Goal: Information Seeking & Learning: Learn about a topic

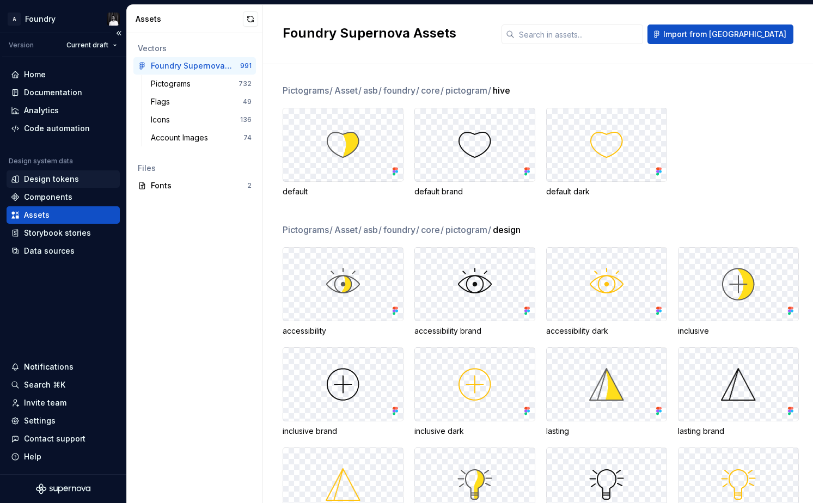
click at [65, 178] on div "Design tokens" at bounding box center [51, 179] width 55 height 11
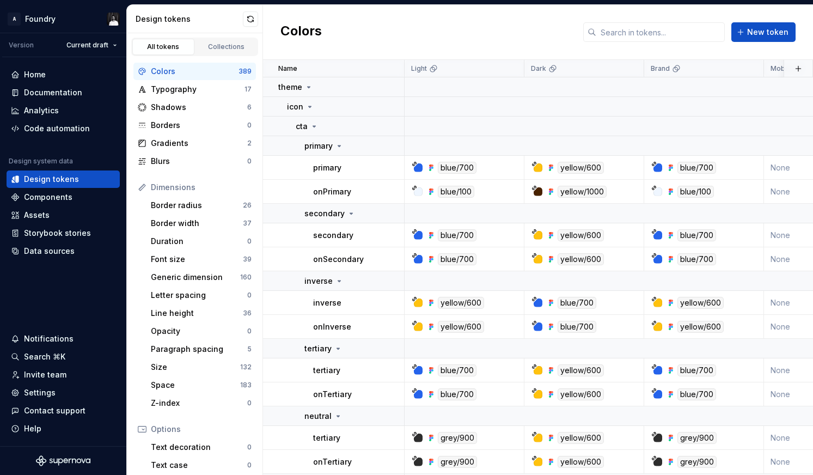
scroll to position [6, 0]
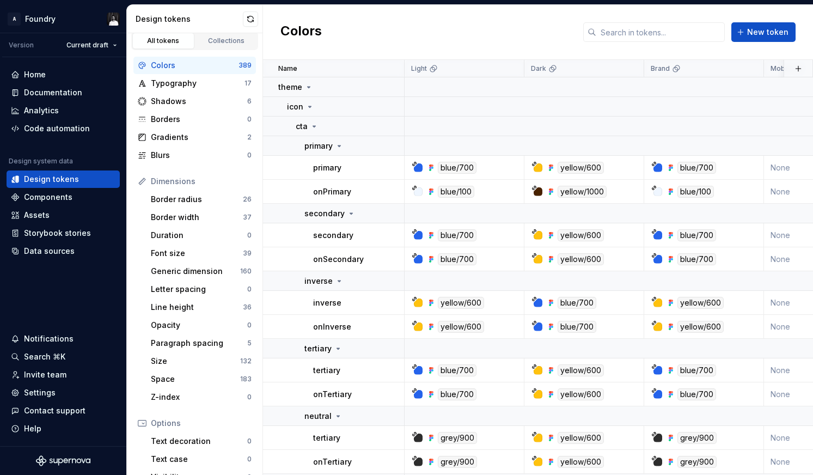
click at [160, 179] on div "Dimensions" at bounding box center [201, 181] width 101 height 11
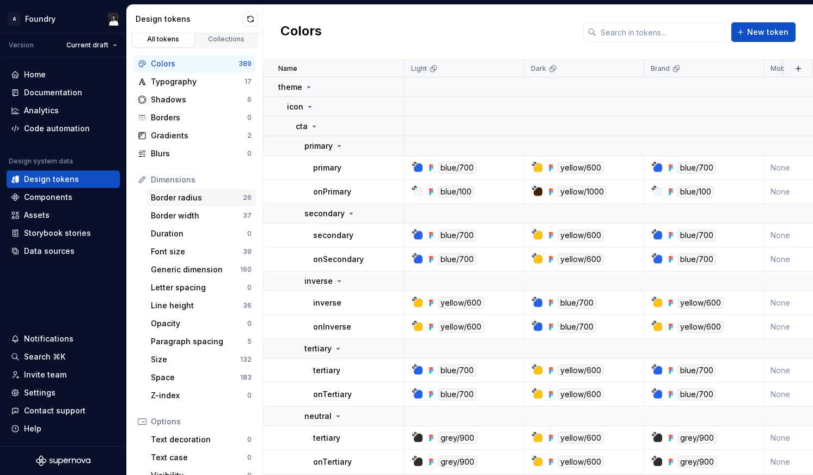
scroll to position [9, 0]
click at [156, 197] on div "Border radius" at bounding box center [197, 196] width 92 height 11
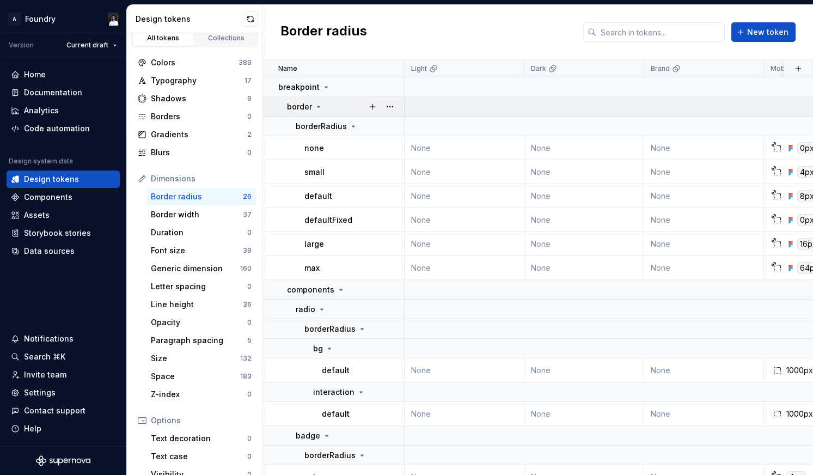
click at [317, 107] on icon at bounding box center [318, 106] width 9 height 9
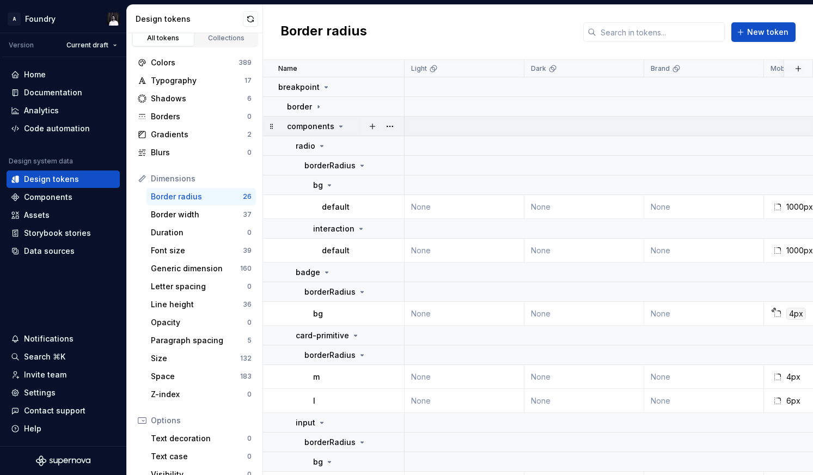
click at [341, 126] on icon at bounding box center [341, 126] width 3 height 1
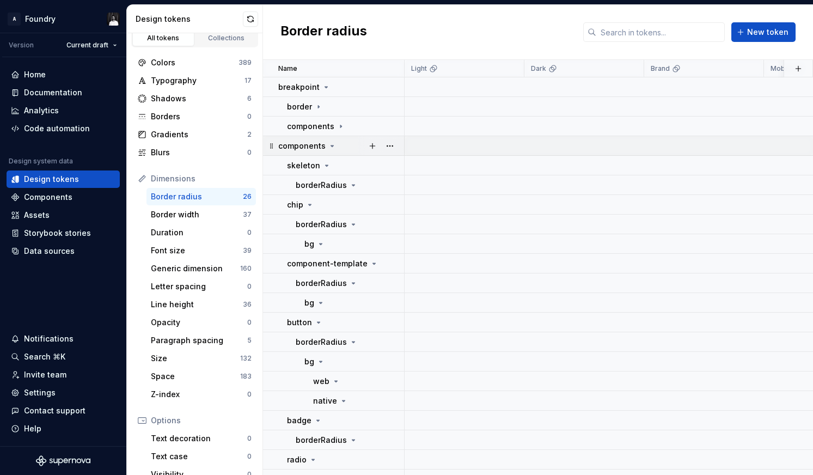
click at [331, 145] on icon at bounding box center [332, 145] width 3 height 1
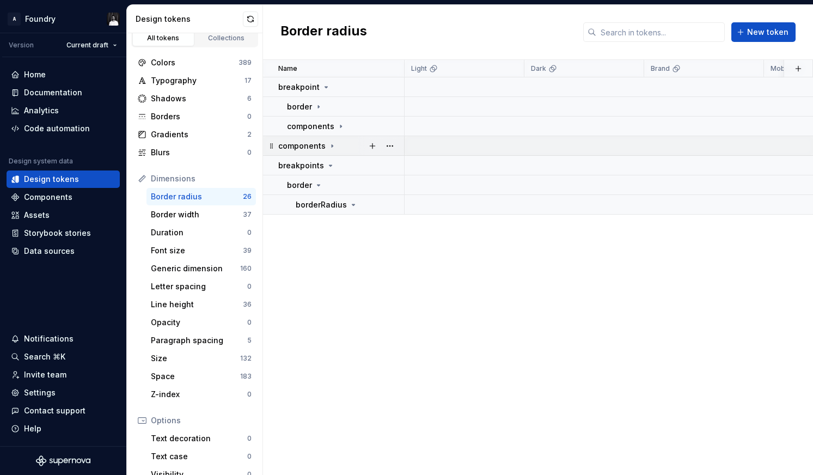
click at [332, 145] on icon at bounding box center [332, 145] width 1 height 3
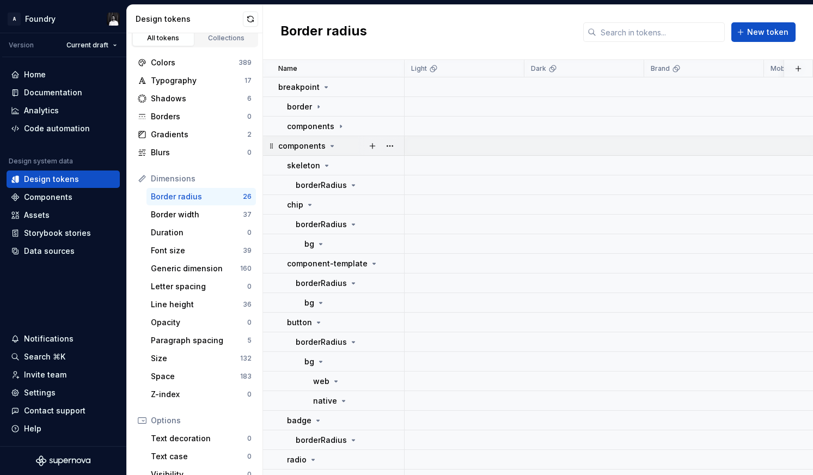
click at [331, 145] on icon at bounding box center [332, 145] width 3 height 1
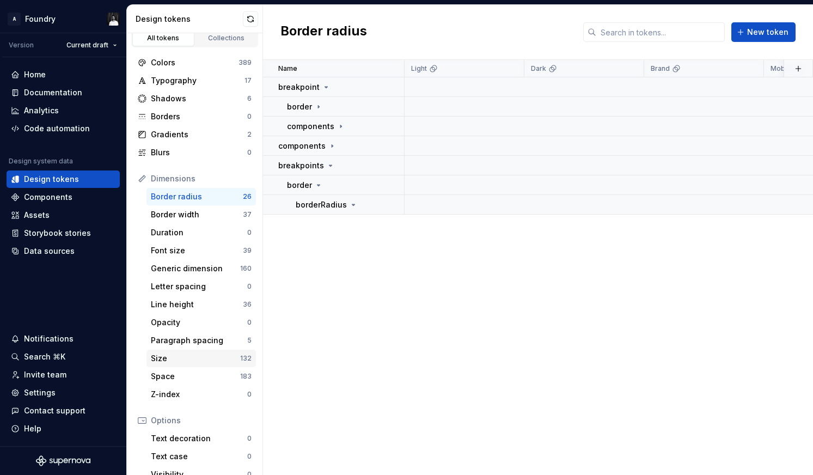
click at [184, 357] on div "Size" at bounding box center [195, 358] width 89 height 11
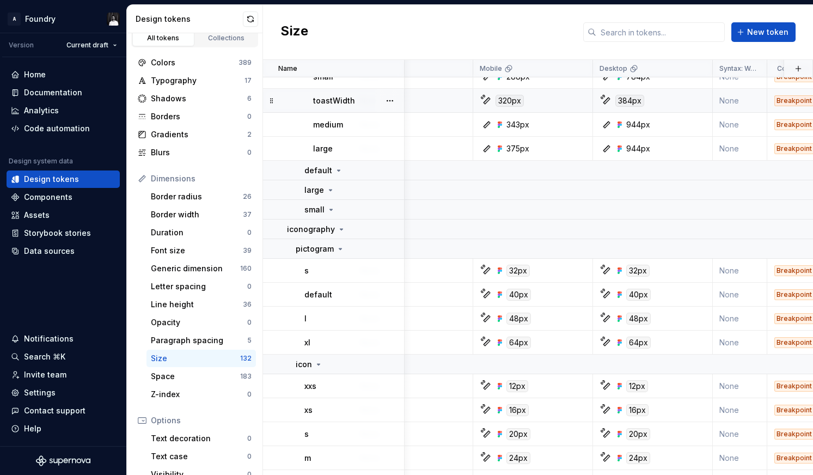
scroll to position [457, 293]
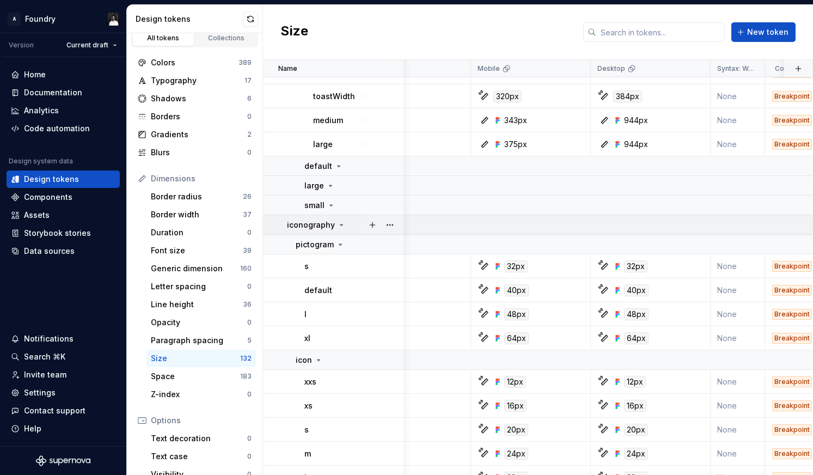
click at [343, 225] on icon at bounding box center [341, 225] width 9 height 9
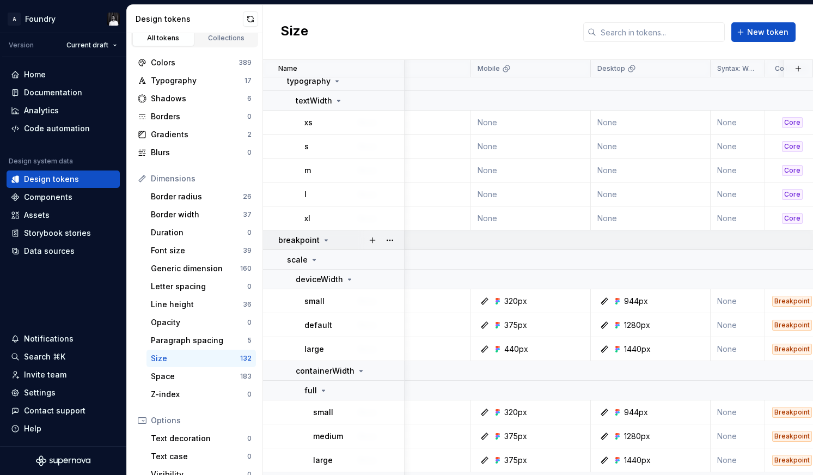
scroll to position [25, 293]
click at [325, 240] on icon at bounding box center [326, 240] width 3 height 1
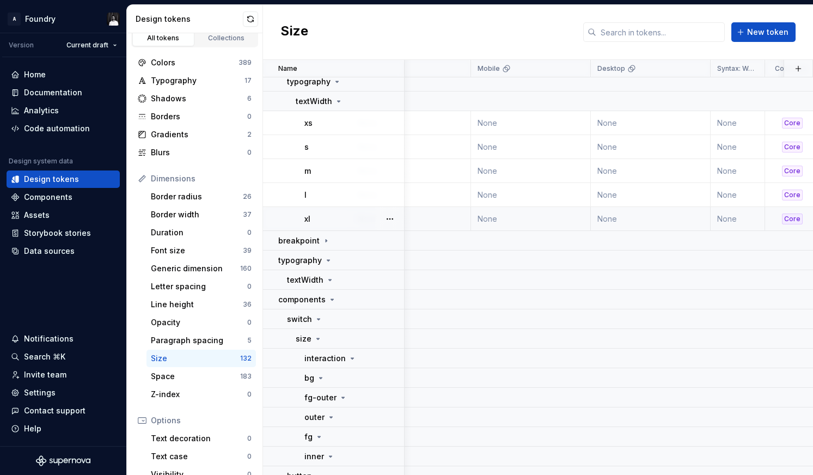
scroll to position [0, 293]
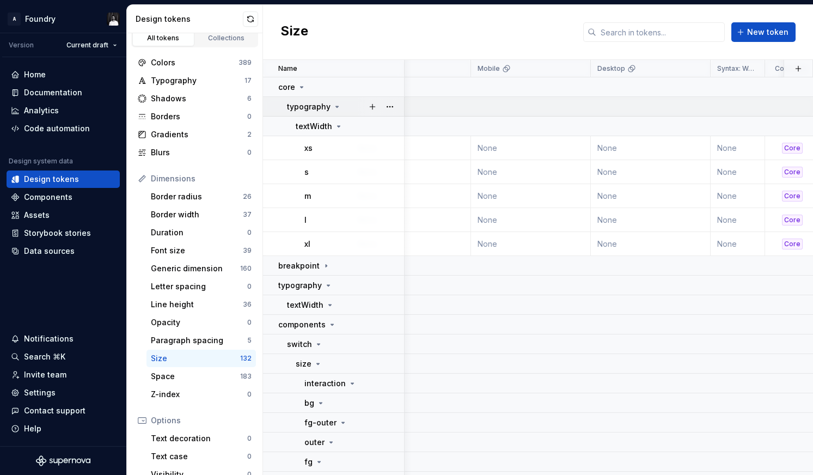
click at [335, 108] on icon at bounding box center [337, 106] width 9 height 9
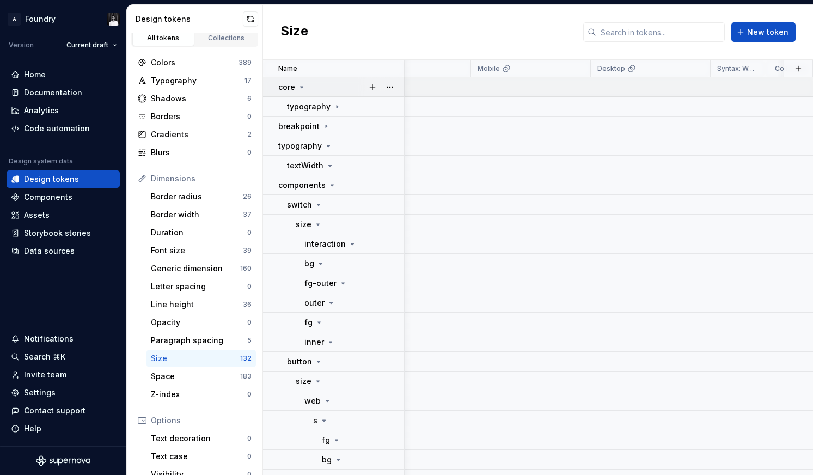
click at [301, 84] on icon at bounding box center [301, 87] width 9 height 9
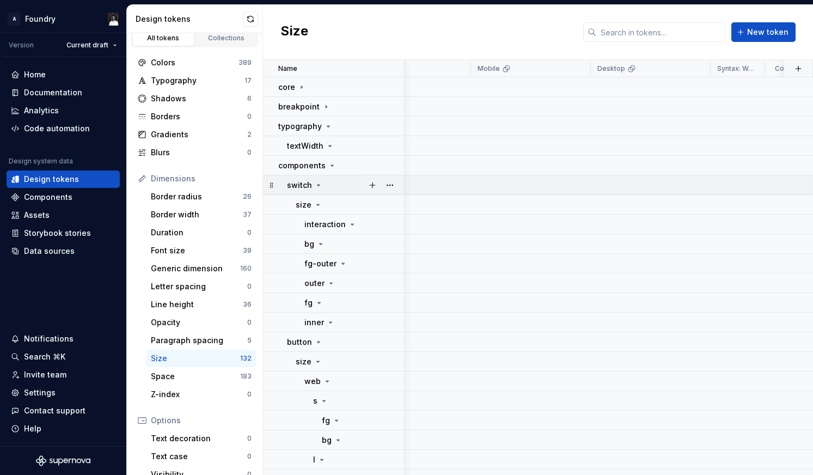
click at [318, 183] on icon at bounding box center [318, 185] width 9 height 9
click at [318, 203] on icon at bounding box center [318, 205] width 9 height 9
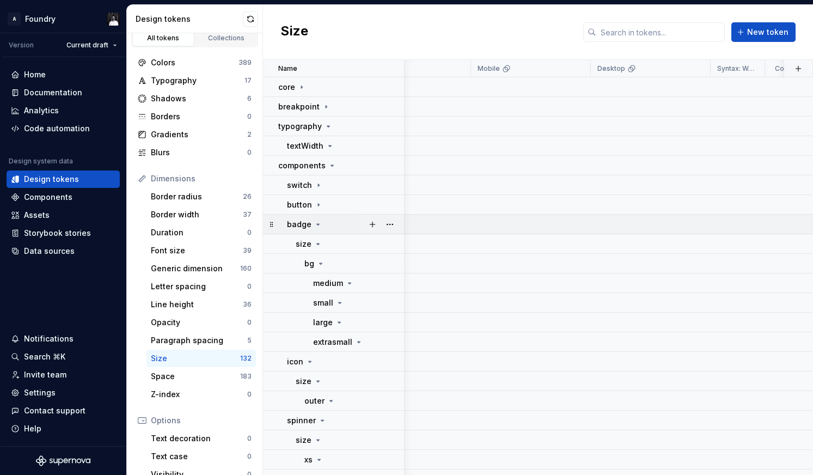
click at [317, 222] on icon at bounding box center [318, 224] width 9 height 9
click at [309, 242] on icon at bounding box center [310, 244] width 9 height 9
click at [323, 262] on icon at bounding box center [322, 263] width 9 height 9
click at [335, 283] on icon at bounding box center [336, 283] width 3 height 1
click at [327, 304] on icon at bounding box center [331, 303] width 9 height 9
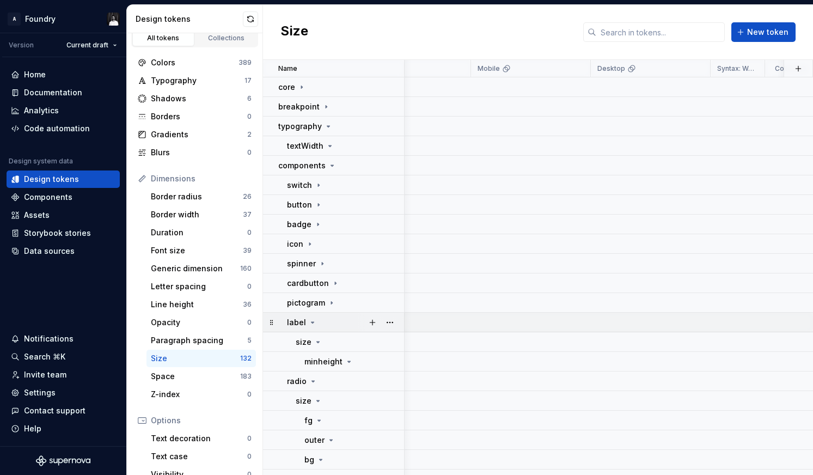
click at [311, 325] on icon at bounding box center [312, 322] width 9 height 9
click at [312, 344] on icon at bounding box center [313, 342] width 9 height 9
drag, startPoint x: 313, startPoint y: 362, endPoint x: 317, endPoint y: 373, distance: 11.4
click at [314, 362] on icon at bounding box center [313, 361] width 9 height 9
click at [316, 382] on icon at bounding box center [319, 381] width 9 height 9
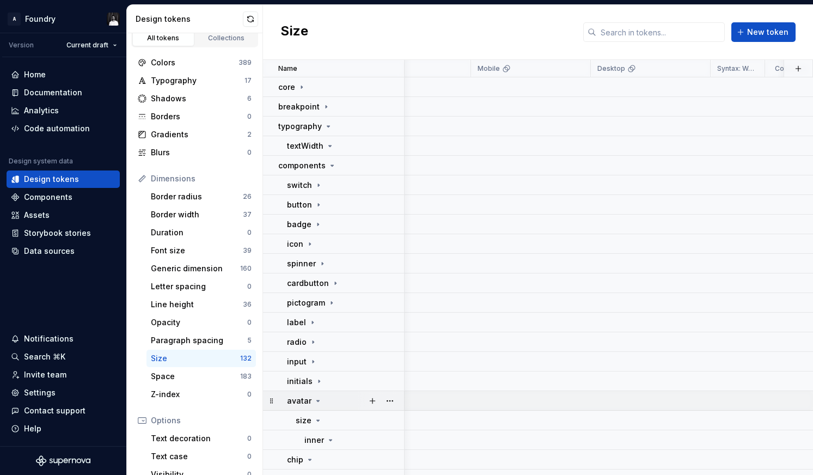
click at [317, 402] on icon at bounding box center [318, 401] width 9 height 9
click at [306, 418] on icon at bounding box center [310, 420] width 9 height 9
click at [329, 438] on icon at bounding box center [330, 440] width 9 height 9
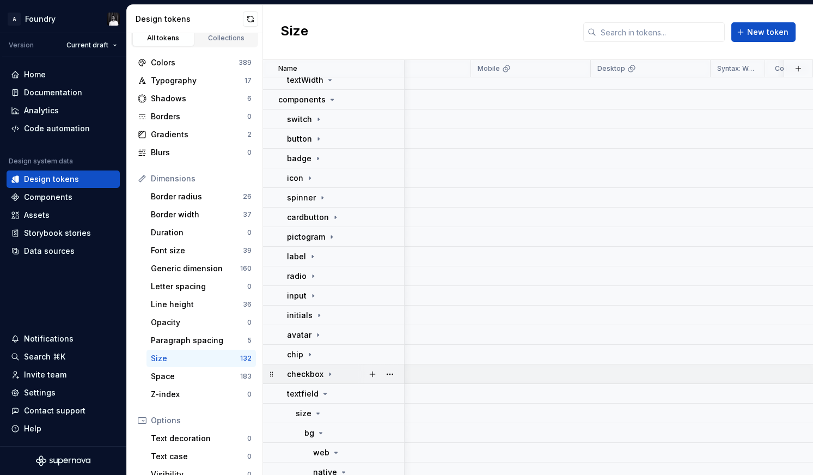
scroll to position [77, 293]
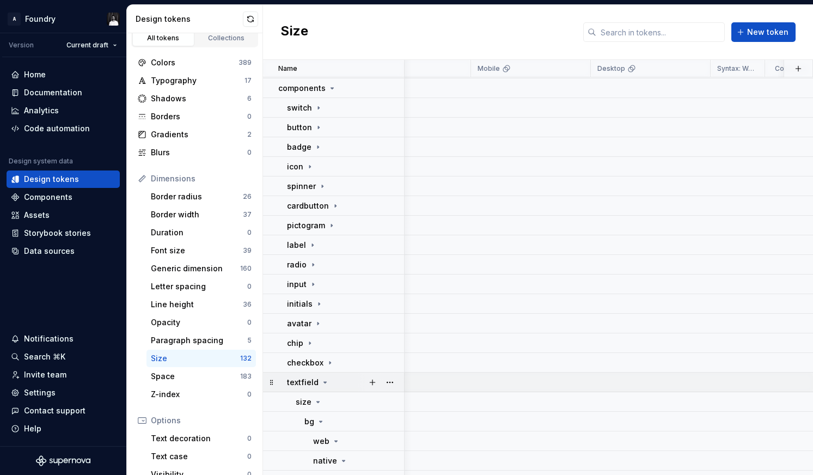
click at [324, 383] on icon at bounding box center [325, 382] width 3 height 1
click at [331, 402] on icon at bounding box center [332, 402] width 3 height 1
click at [369, 424] on button "button" at bounding box center [372, 421] width 15 height 15
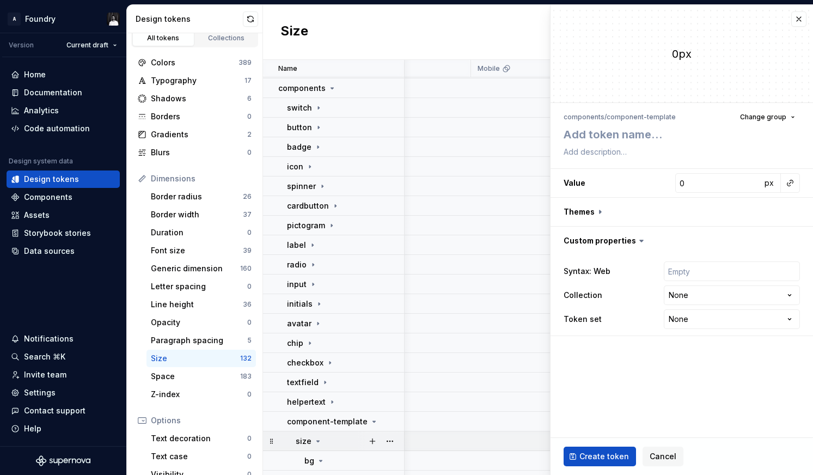
type textarea "*"
click at [660, 457] on span "Cancel" at bounding box center [663, 456] width 27 height 11
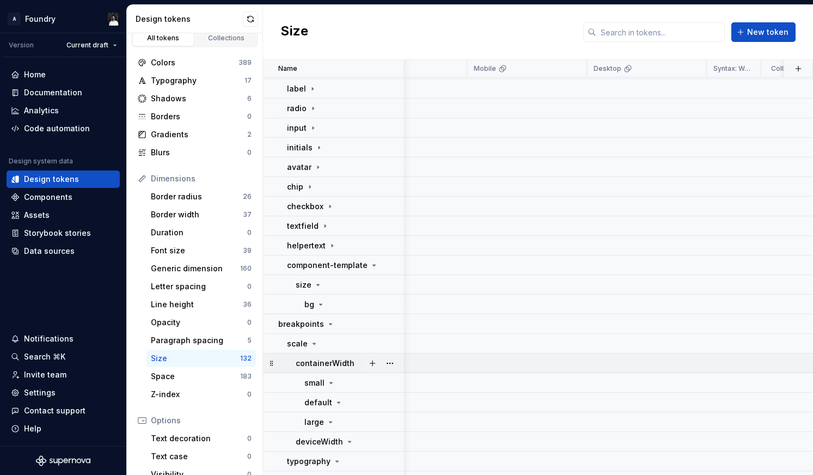
scroll to position [235, 297]
click at [325, 364] on p "containerWidth" at bounding box center [325, 361] width 59 height 11
click at [311, 324] on p "breakpoints" at bounding box center [301, 322] width 46 height 11
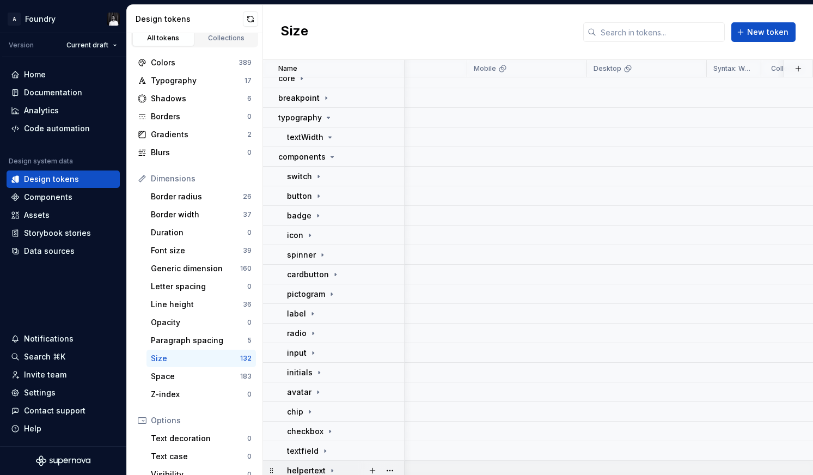
scroll to position [93, 297]
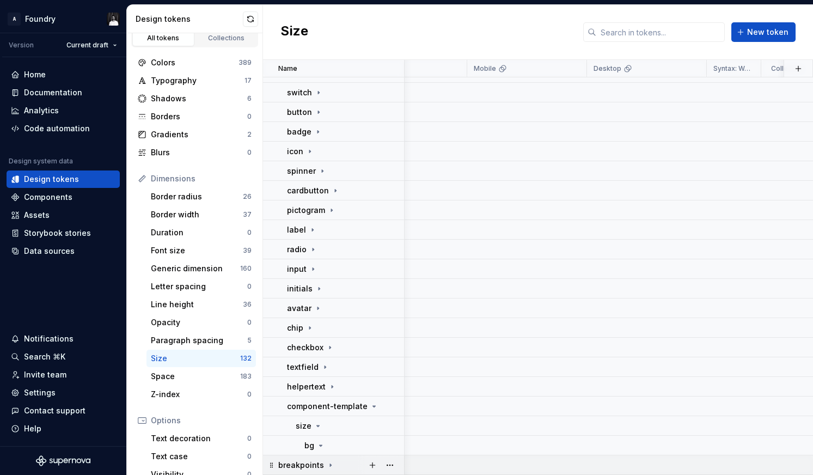
click at [298, 467] on p "breakpoints" at bounding box center [301, 465] width 46 height 11
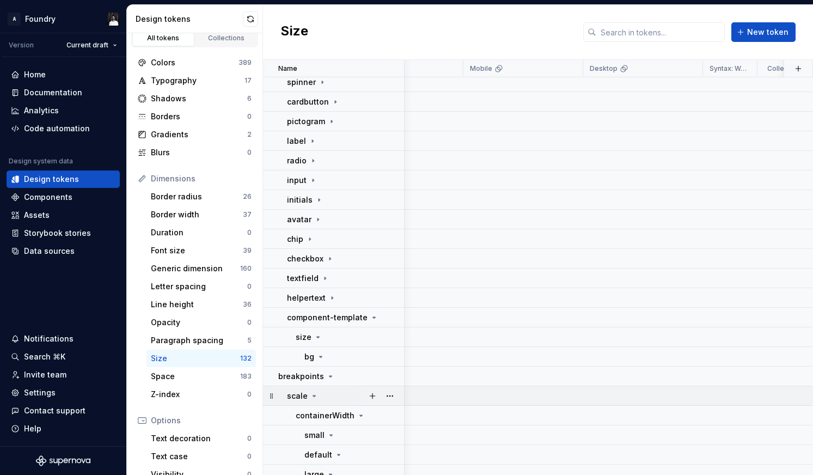
scroll to position [229, 301]
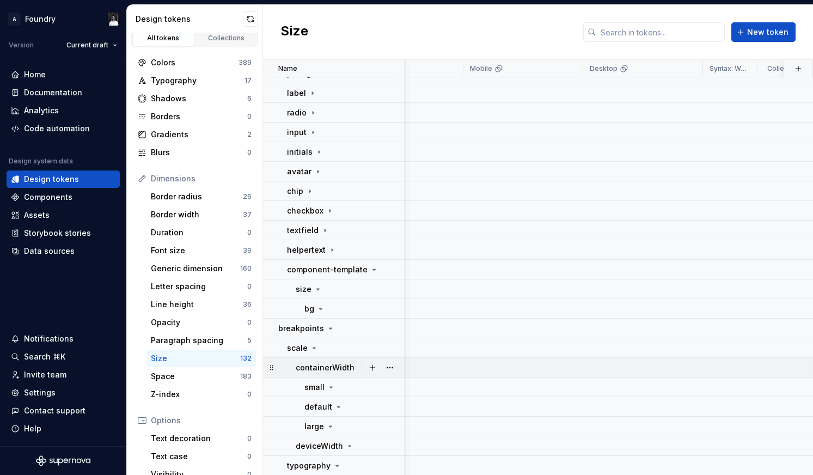
click at [326, 367] on p "containerWidth" at bounding box center [325, 367] width 59 height 11
click at [325, 368] on p "containerWidth" at bounding box center [325, 367] width 59 height 11
click at [318, 387] on p "small" at bounding box center [315, 387] width 20 height 11
click at [327, 387] on icon at bounding box center [331, 387] width 9 height 9
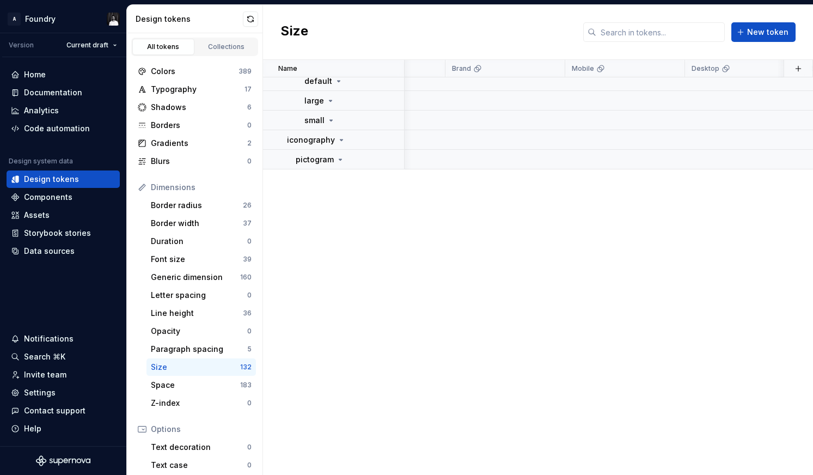
scroll to position [0, 199]
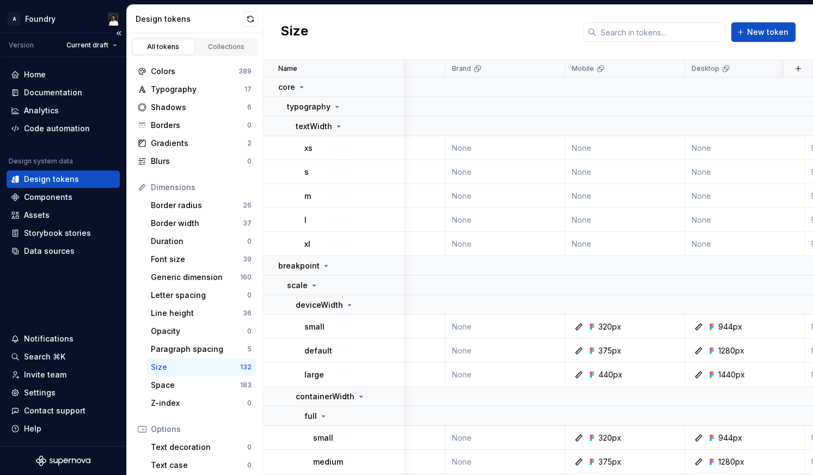
click at [17, 310] on div "Home Documentation Analytics Code automation Design system data Design tokens C…" at bounding box center [63, 251] width 126 height 389
